Goal: Feedback & Contribution: Leave review/rating

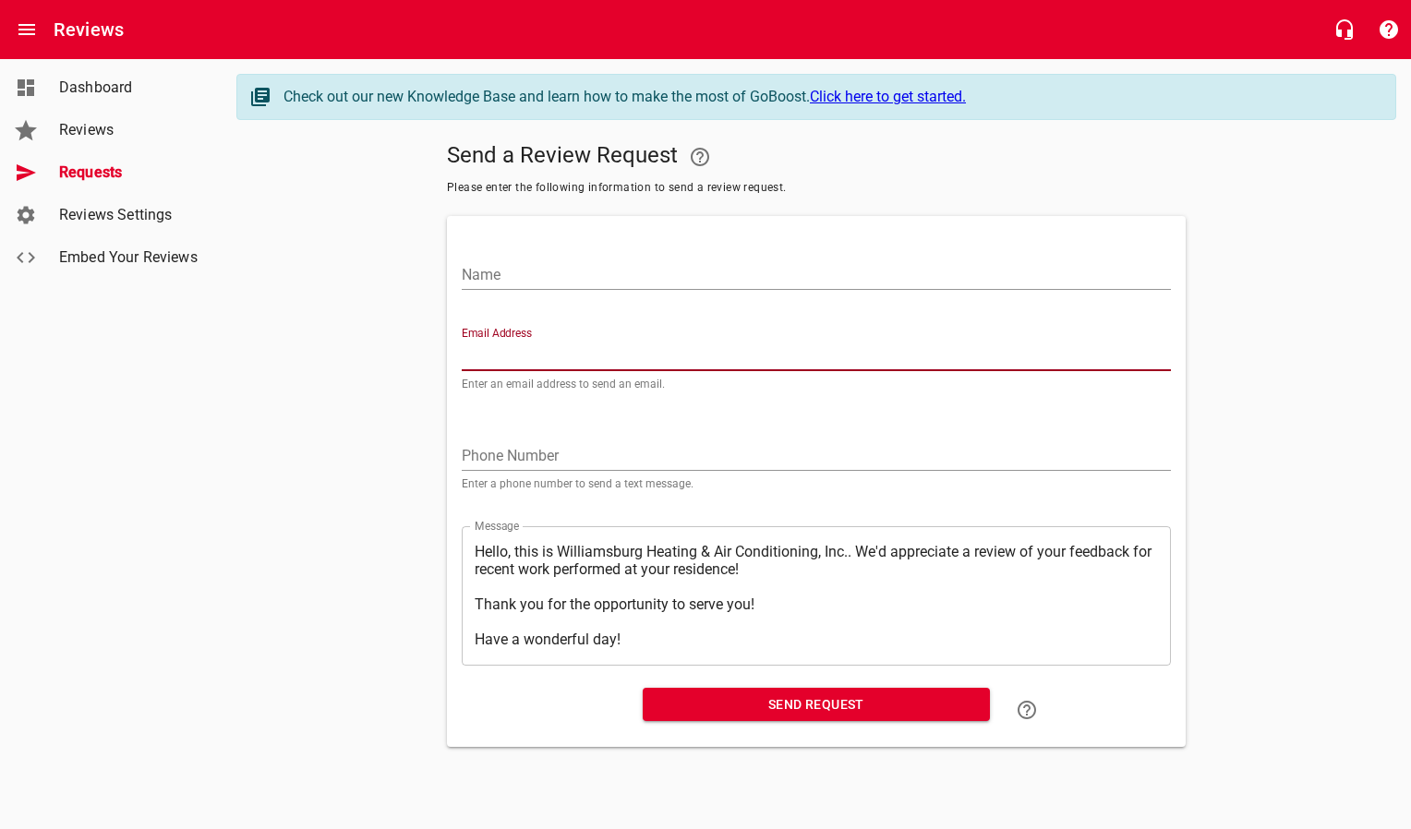
click at [545, 361] on input "Email Address" at bounding box center [816, 357] width 709 height 30
paste input "jjung49@hotmail.com"
type input "jjung49@hotmail.com"
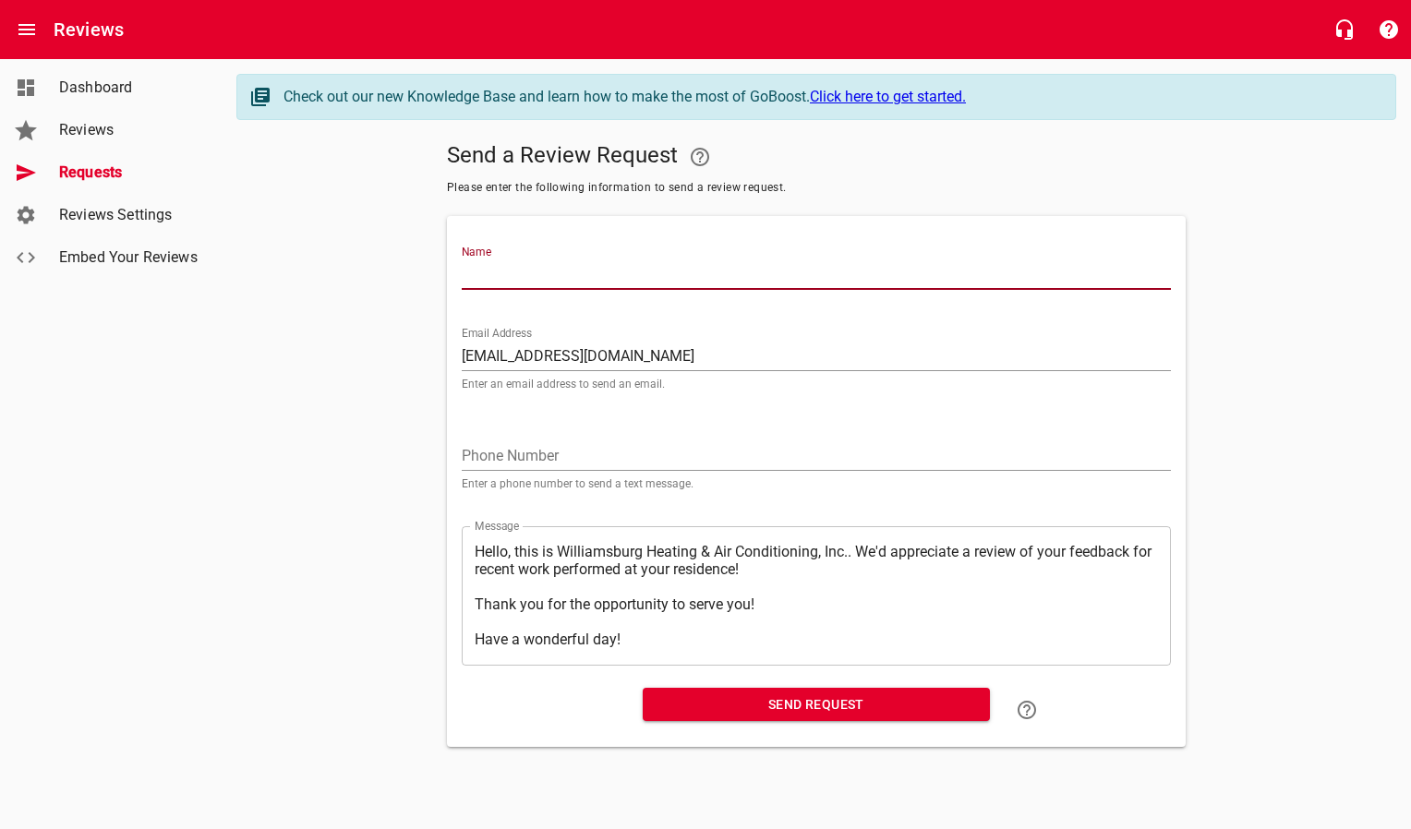
click at [532, 266] on input "Name" at bounding box center [816, 275] width 709 height 30
type input "Jung Yuhong"
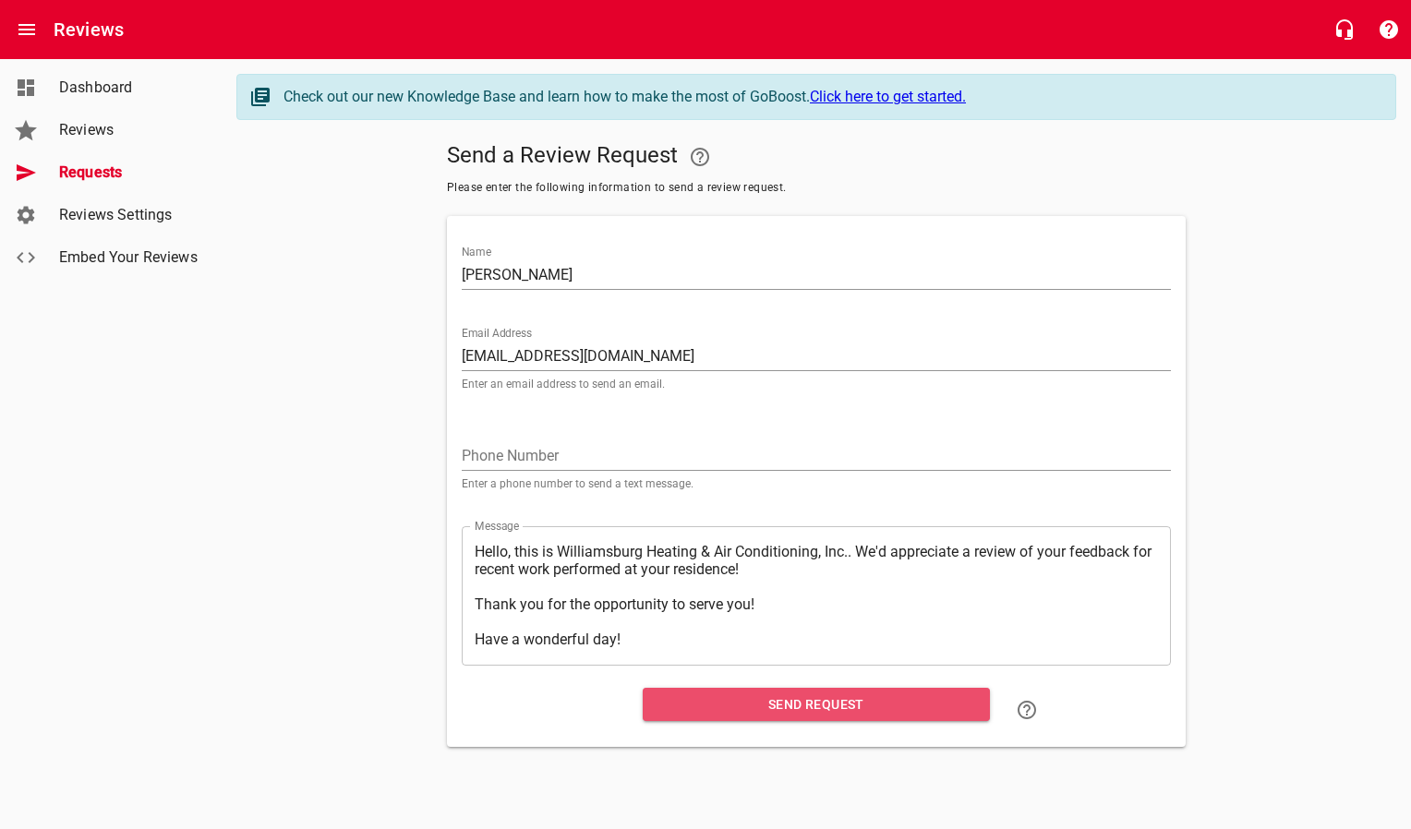
click at [727, 700] on span "Send Request" at bounding box center [817, 705] width 318 height 23
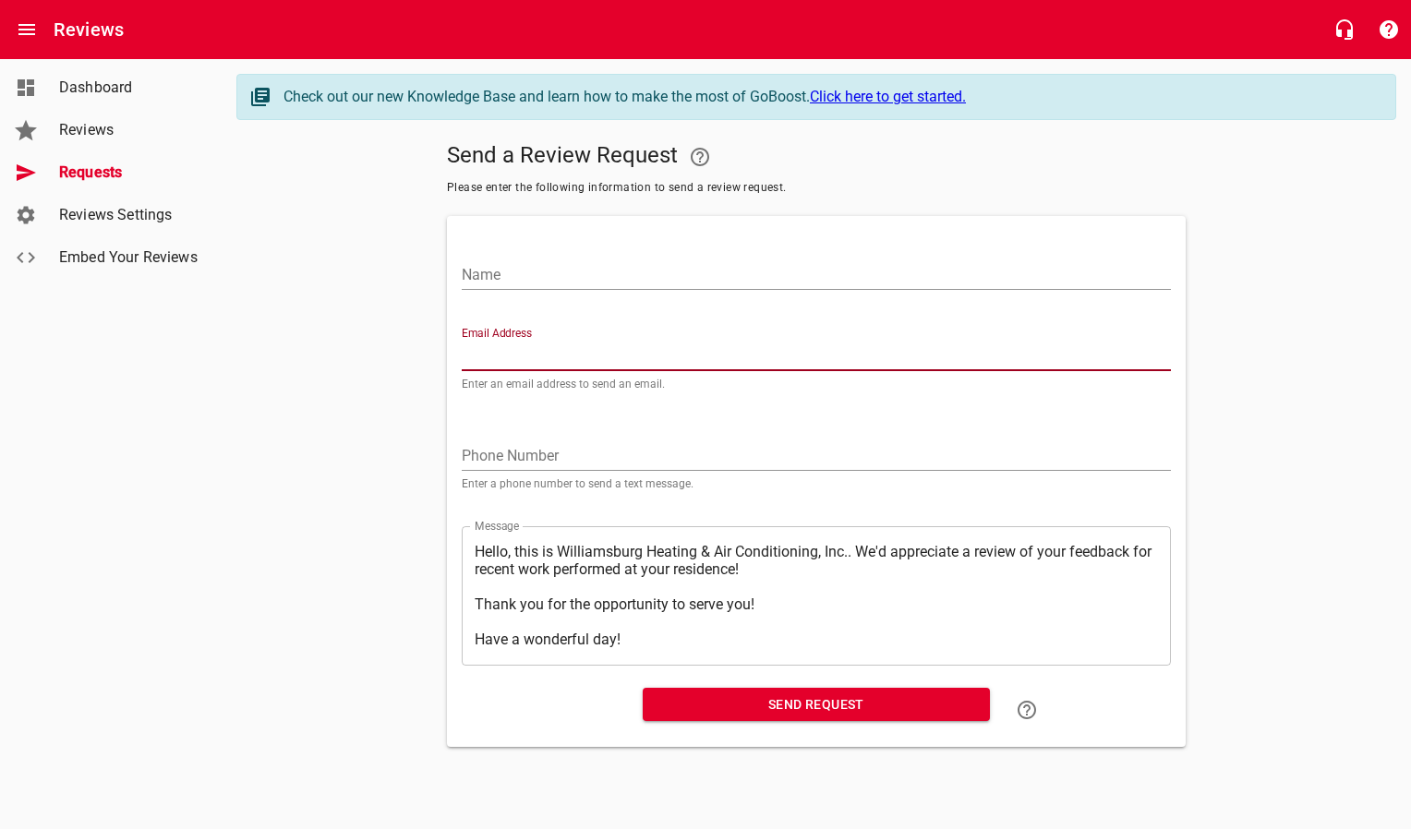
click at [562, 363] on input "Email Address" at bounding box center [816, 357] width 709 height 30
paste input "ahollowell34@gmail.com"
type input "ahollowell34@gmail.com"
click at [570, 275] on input "Name" at bounding box center [816, 275] width 709 height 30
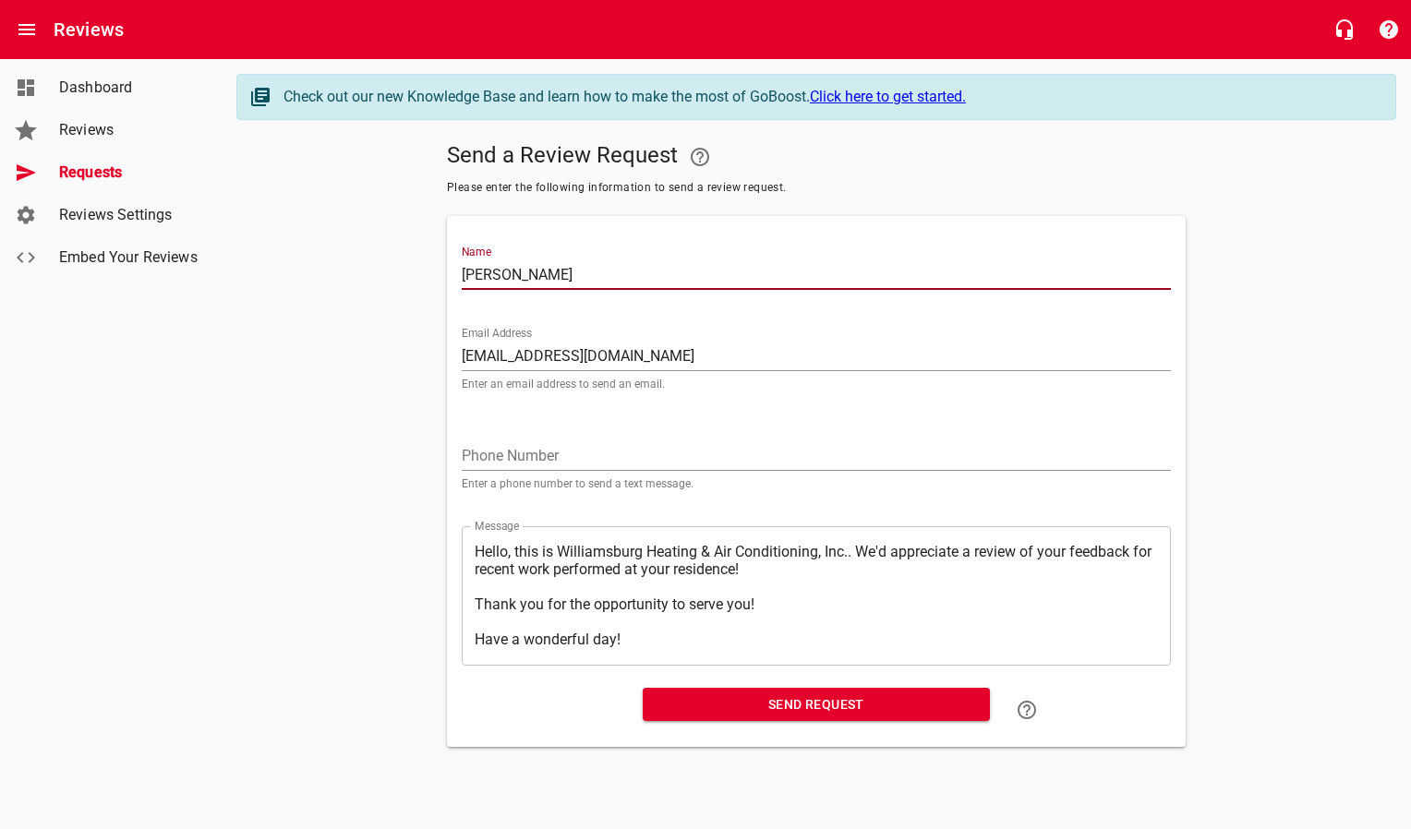
type input "Adam Hollowell"
click at [738, 712] on span "Send Request" at bounding box center [817, 705] width 318 height 23
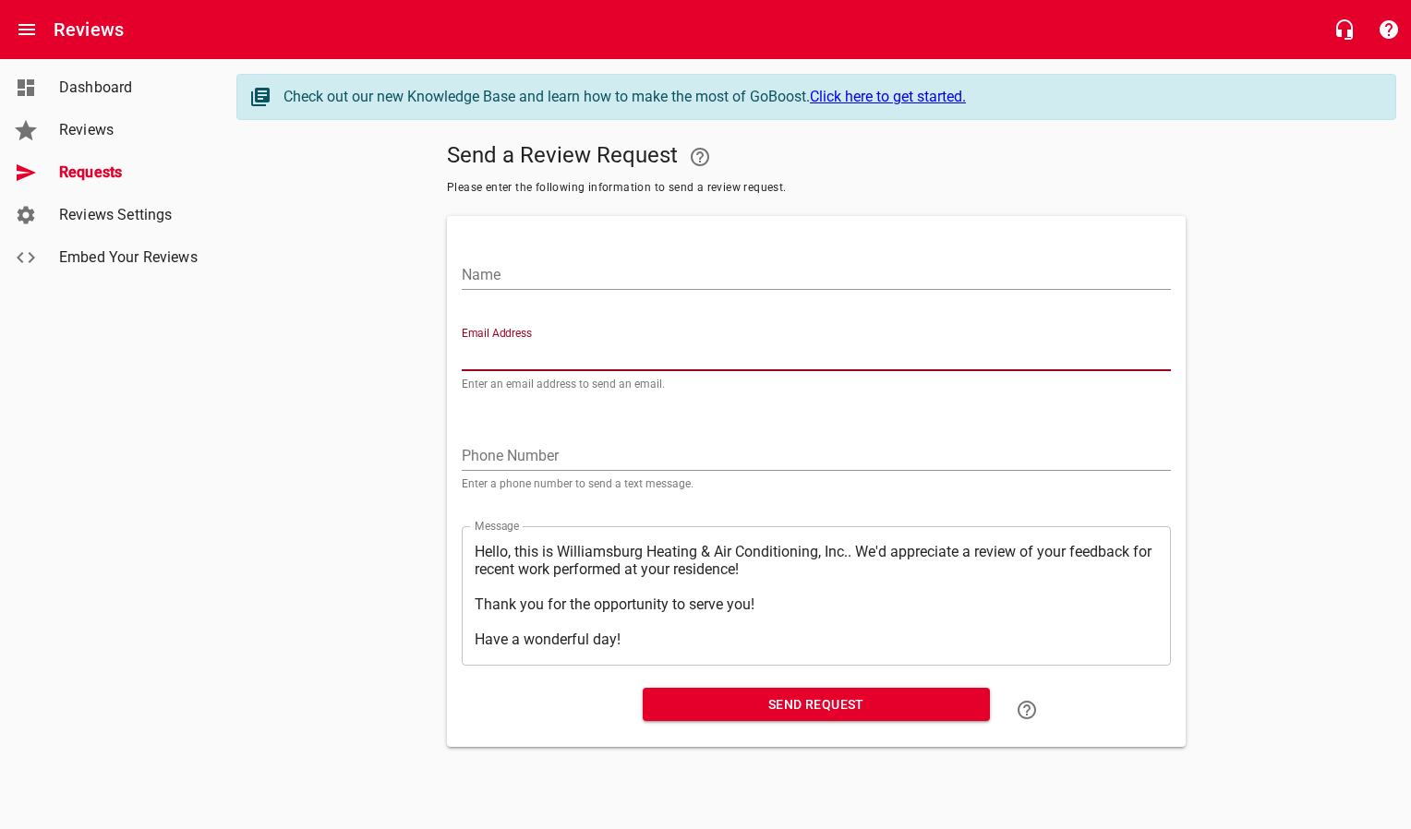
click at [566, 356] on input "Email Address" at bounding box center [816, 357] width 709 height 30
paste input "mr_scinto@hotmail.com"
type input "mr_scinto@hotmail.com"
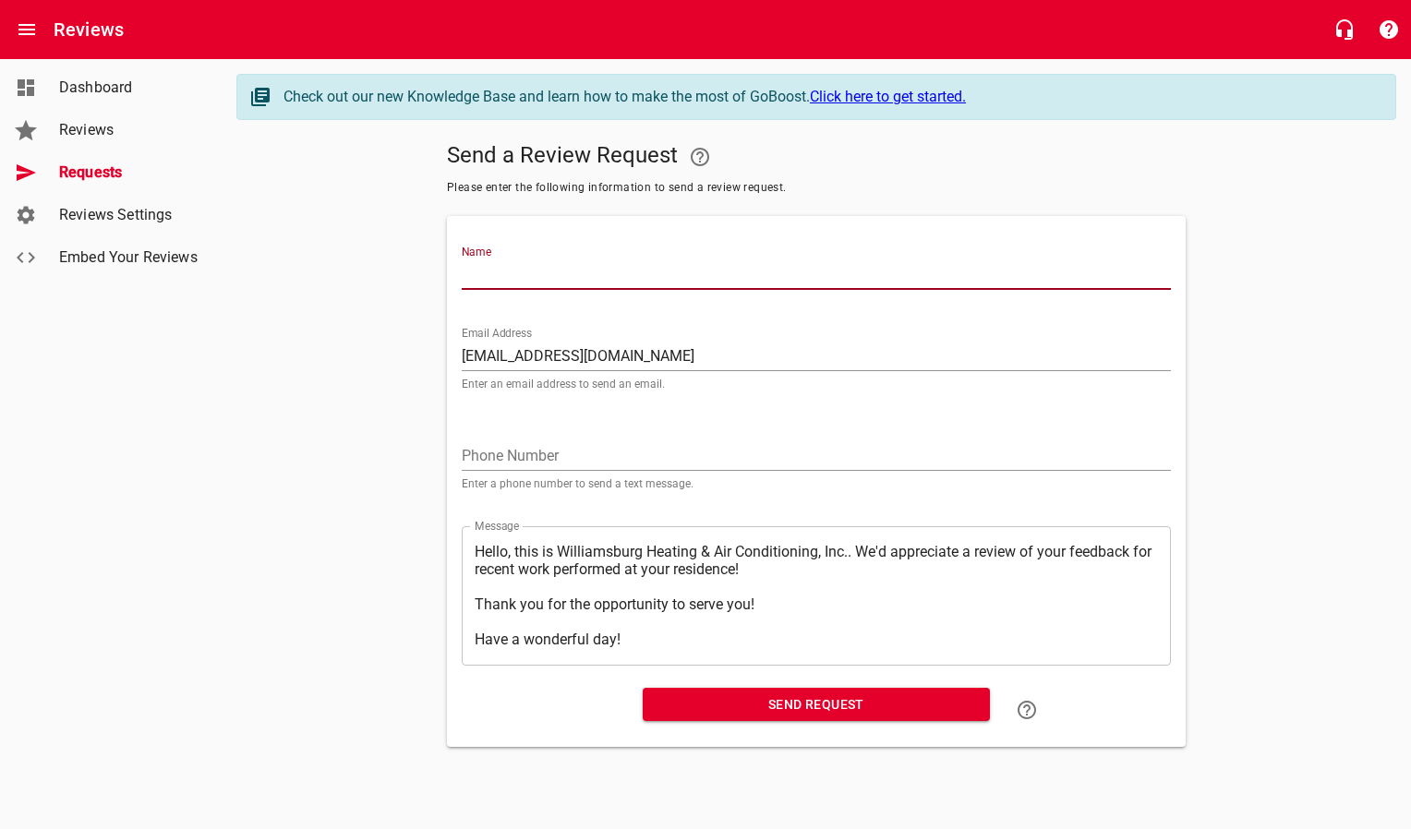
click at [561, 275] on input "Name" at bounding box center [816, 275] width 709 height 30
type input "Michael Scinto"
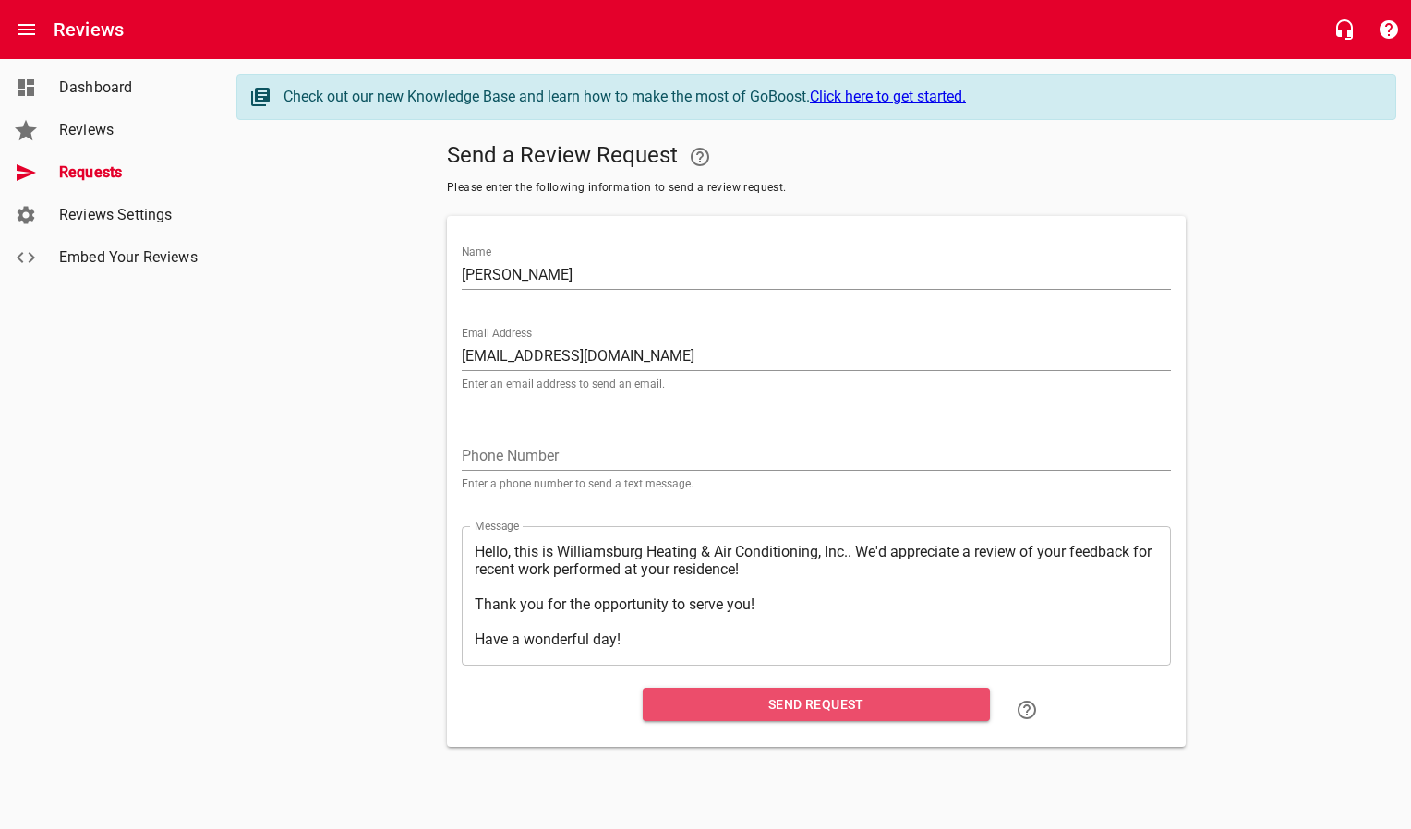
click at [701, 712] on span "Send Request" at bounding box center [817, 705] width 318 height 23
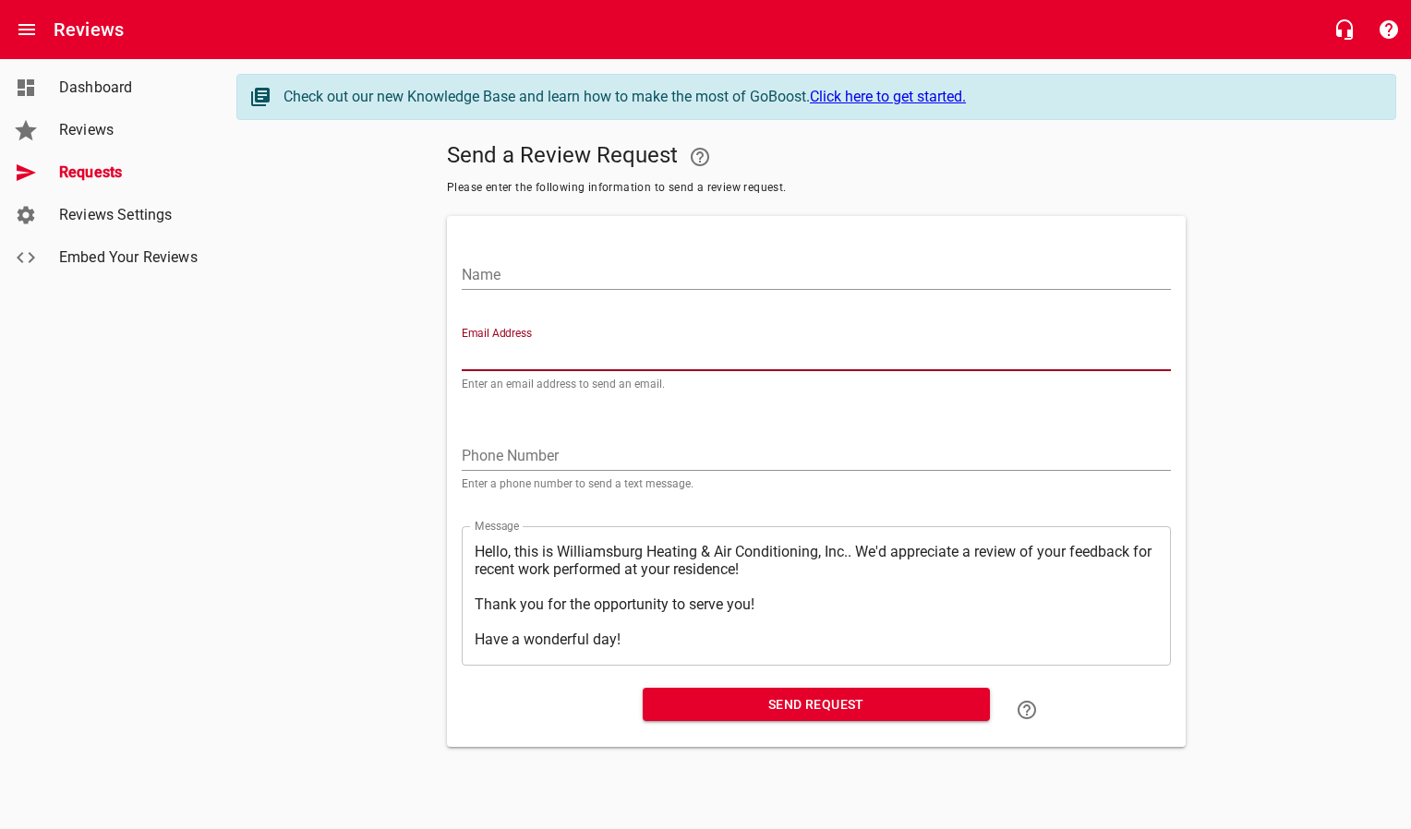
click at [556, 352] on input "Email Address" at bounding box center [816, 357] width 709 height 30
paste input "Kevin.j.mikolajczak@gmail.com"
type input "Kevin.j.mikolajczak@gmail.com"
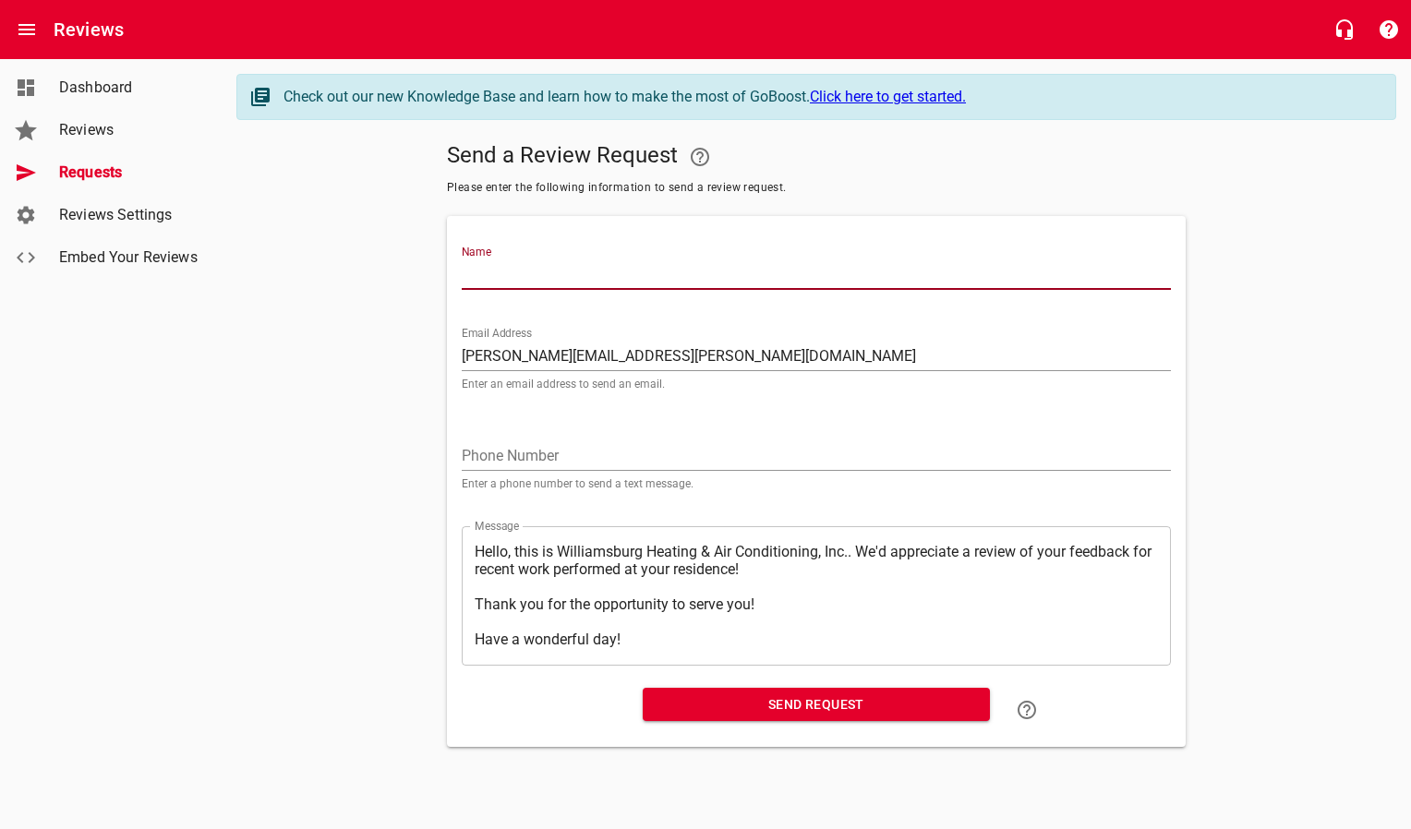
click at [549, 282] on input "Name" at bounding box center [816, 275] width 709 height 30
type input "Kevin Mikolajczak"
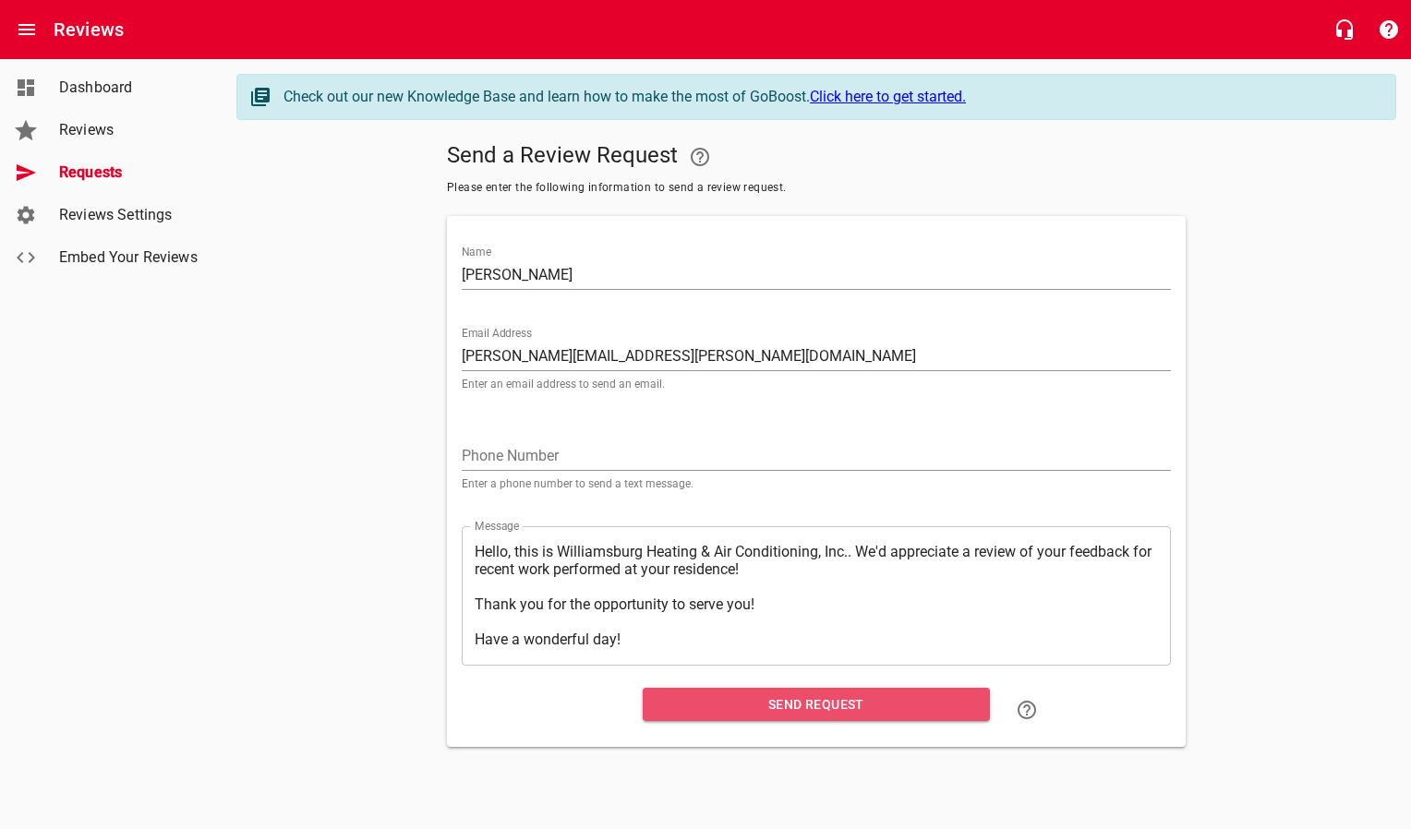
click at [742, 708] on span "Send Request" at bounding box center [817, 705] width 318 height 23
